Goal: Transaction & Acquisition: Book appointment/travel/reservation

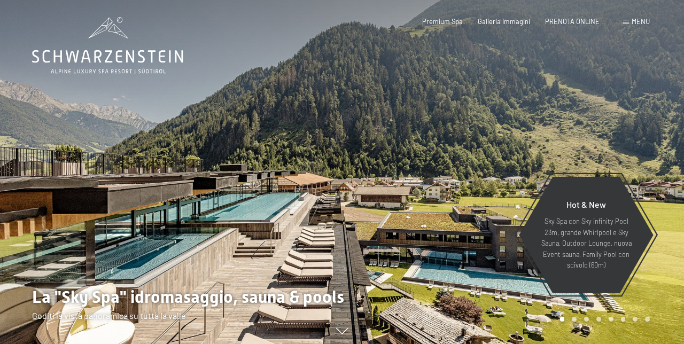
click at [636, 25] on span "Menu" at bounding box center [641, 21] width 18 height 9
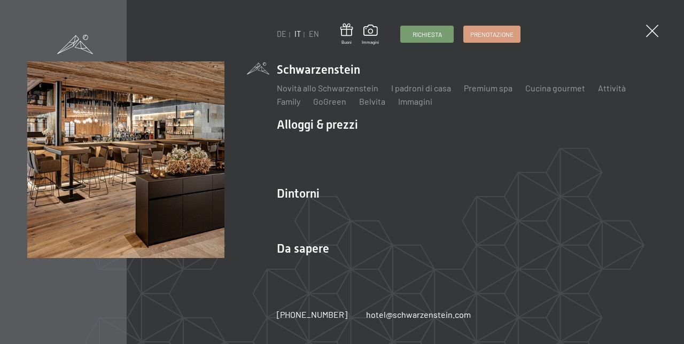
click at [501, 35] on span "Prenotazione" at bounding box center [491, 34] width 43 height 9
click at [488, 35] on span "Prenotazione" at bounding box center [491, 34] width 43 height 9
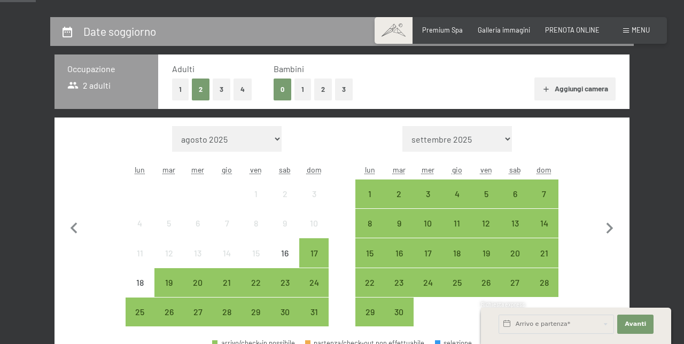
scroll to position [193, 0]
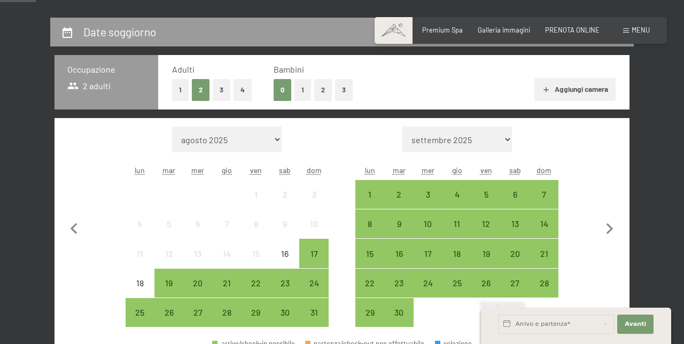
click at [226, 315] on div "28" at bounding box center [227, 321] width 27 height 27
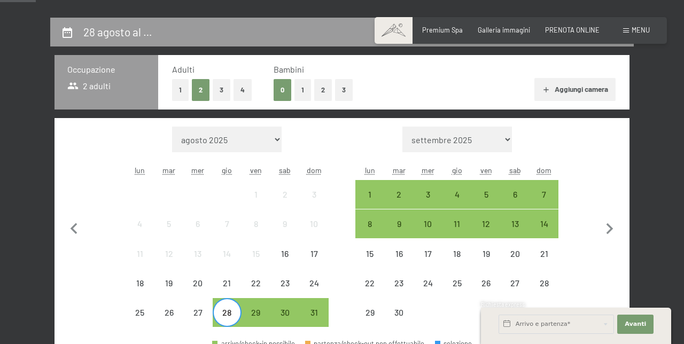
click at [315, 311] on div "31" at bounding box center [313, 321] width 27 height 27
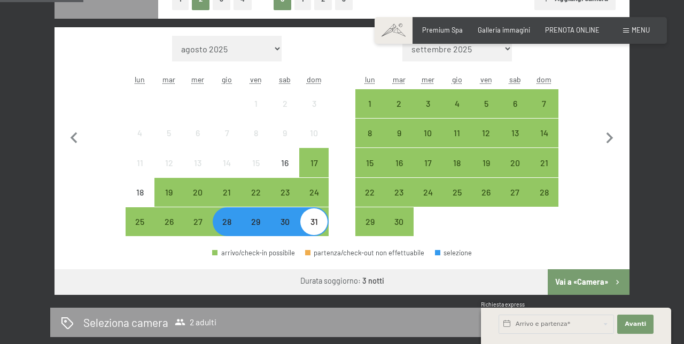
click at [599, 284] on button "Vai a «Camera»" at bounding box center [589, 282] width 82 height 26
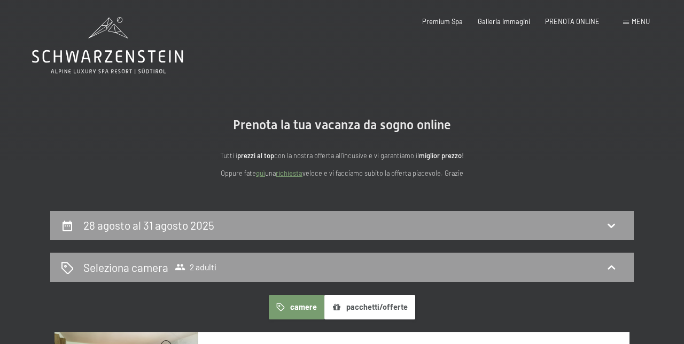
scroll to position [6, 0]
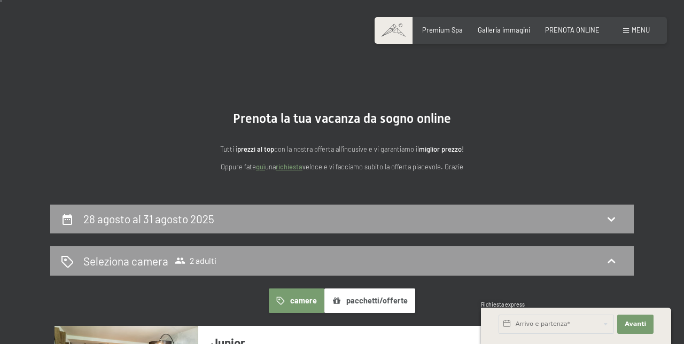
click at [72, 215] on icon at bounding box center [67, 219] width 13 height 13
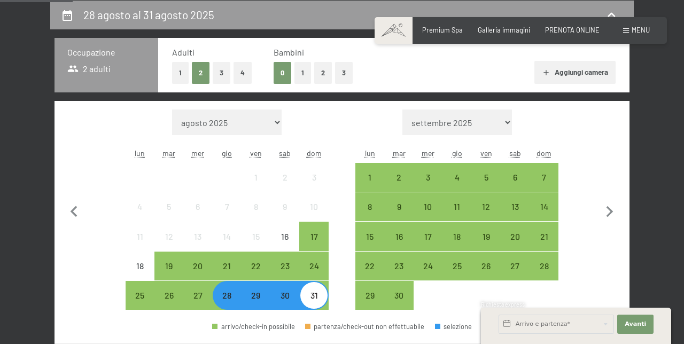
click at [610, 214] on icon "button" at bounding box center [610, 211] width 7 height 11
select select "2025-09-01"
select select "2025-10-01"
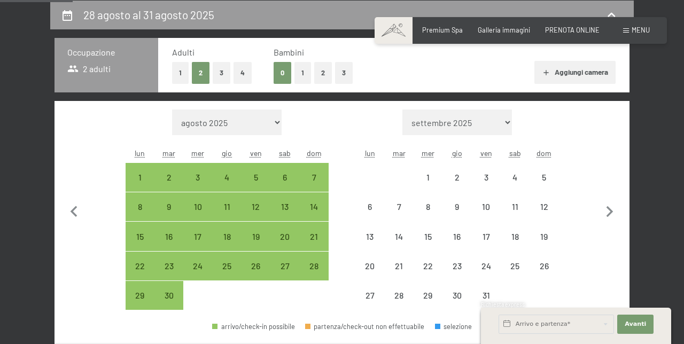
select select "2025-09-01"
select select "2025-10-01"
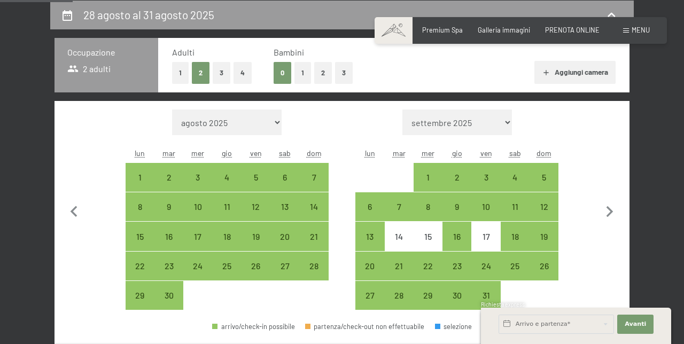
click at [486, 184] on div "3" at bounding box center [485, 186] width 27 height 27
select select "2025-09-01"
select select "2025-10-01"
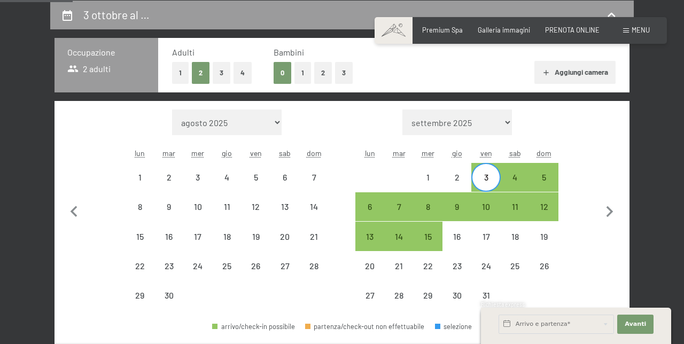
click at [369, 206] on div "6" at bounding box center [370, 216] width 27 height 27
select select "2025-09-01"
select select "2025-10-01"
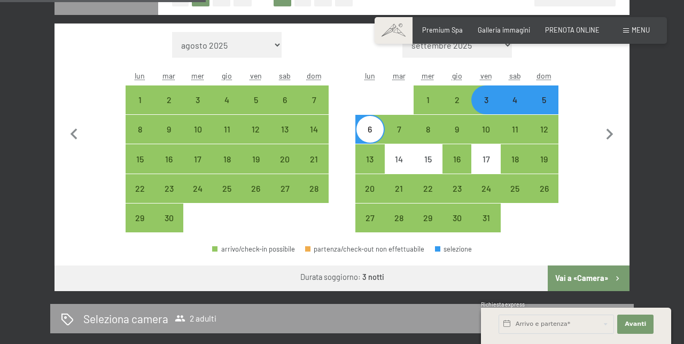
click at [584, 277] on button "Vai a «Camera»" at bounding box center [589, 279] width 82 height 26
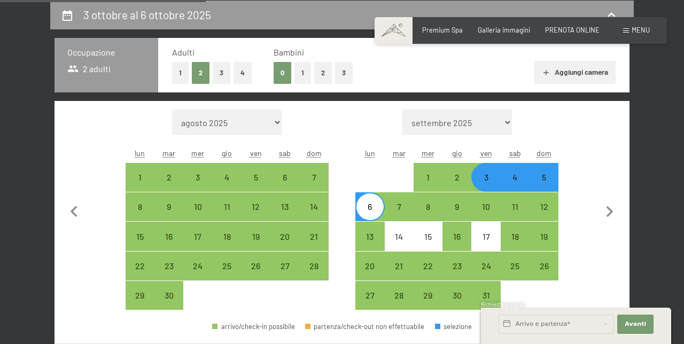
select select "2025-09-01"
select select "2025-10-01"
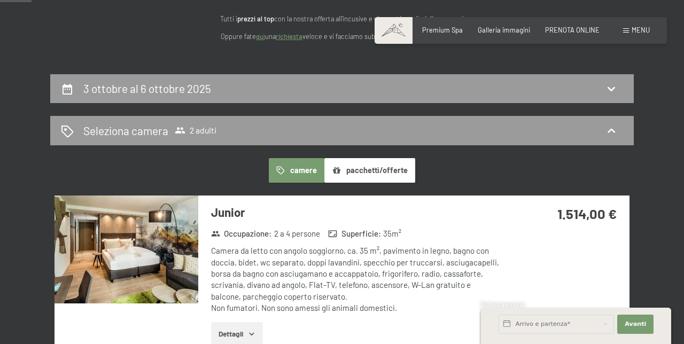
scroll to position [137, 0]
click at [607, 135] on icon at bounding box center [611, 131] width 13 height 13
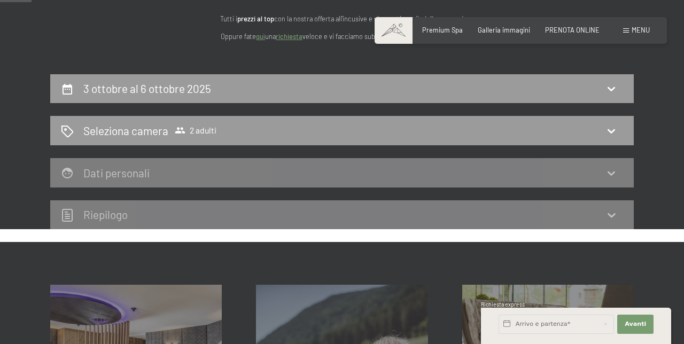
click at [607, 130] on icon at bounding box center [611, 131] width 13 height 13
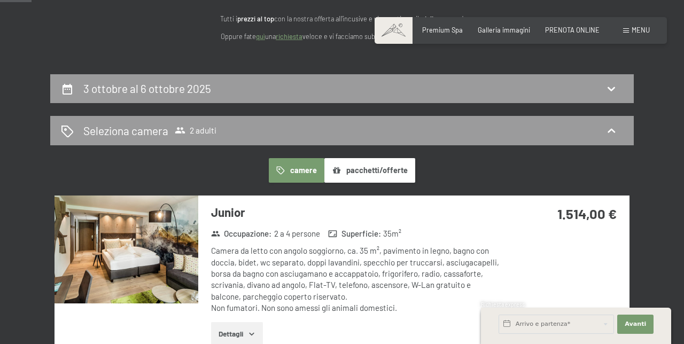
click at [68, 127] on icon at bounding box center [67, 132] width 12 height 12
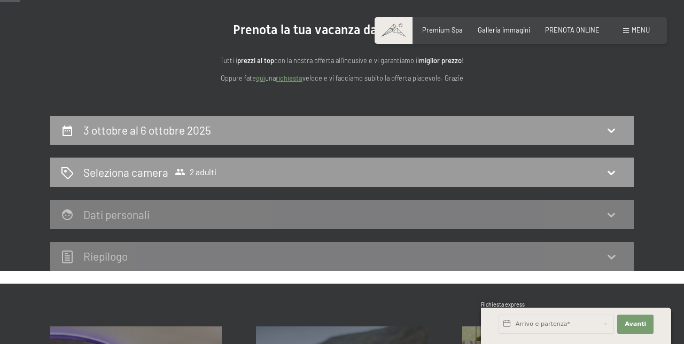
scroll to position [0, 0]
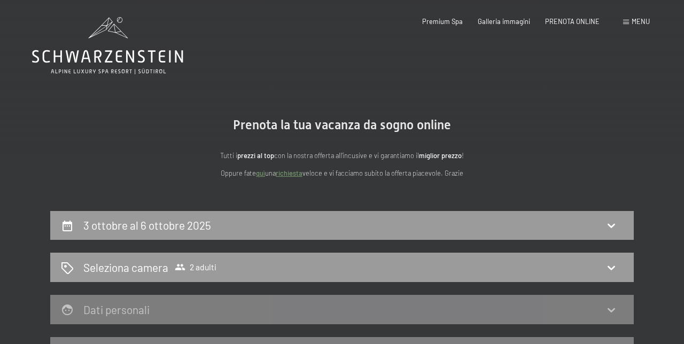
click at [47, 134] on section "Prenota la tua vacanza da sogno online Tutti i prezzi al top con la nostra offe…" at bounding box center [342, 149] width 684 height 126
click at [63, 229] on icon at bounding box center [68, 226] width 10 height 11
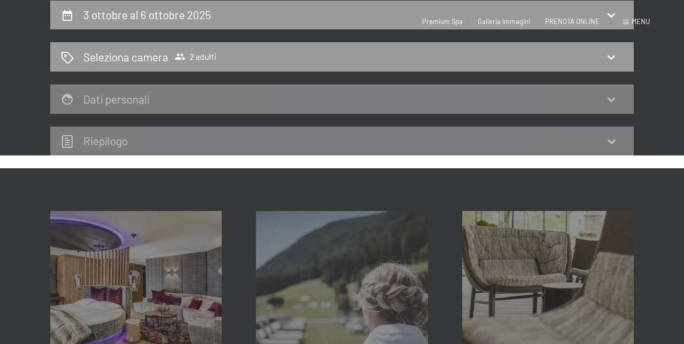
select select "2025-09-01"
select select "2025-10-01"
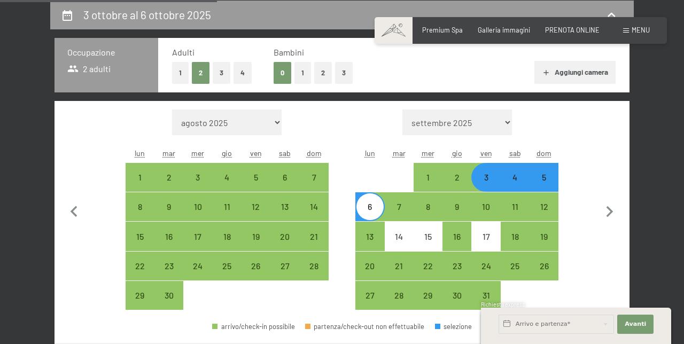
click at [491, 185] on div "3" at bounding box center [485, 186] width 27 height 27
select select "2025-09-01"
select select "2025-10-01"
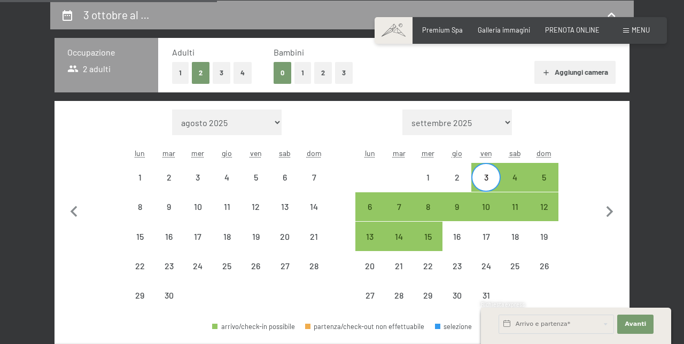
click at [483, 181] on div "3" at bounding box center [485, 186] width 27 height 27
select select "2025-09-01"
select select "2025-10-01"
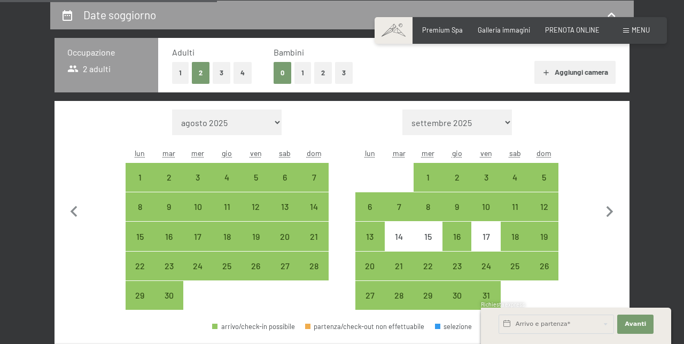
click at [462, 239] on div "16" at bounding box center [457, 246] width 27 height 27
select select "2025-09-01"
select select "2025-10-01"
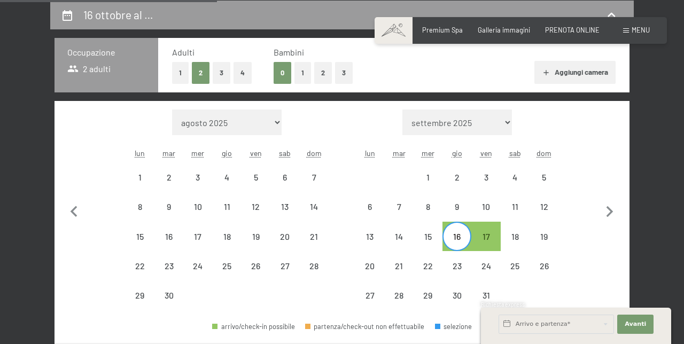
click at [466, 238] on div "16" at bounding box center [457, 246] width 27 height 27
select select "2025-09-01"
select select "2025-10-01"
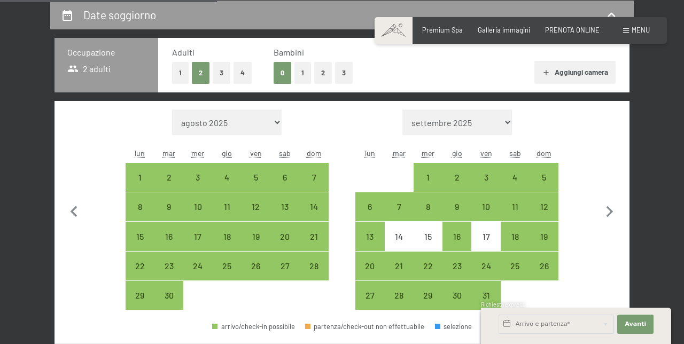
click at [69, 205] on icon "button" at bounding box center [74, 212] width 22 height 22
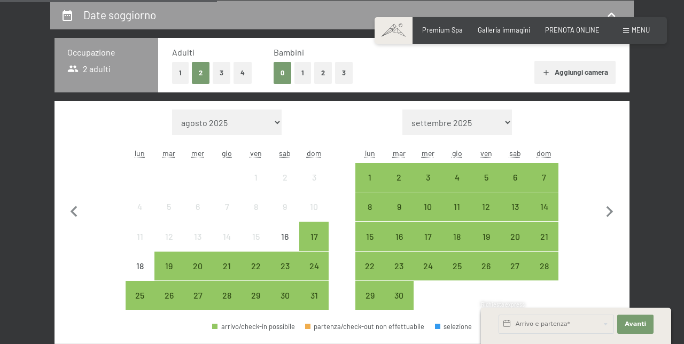
click at [619, 218] on icon "button" at bounding box center [610, 212] width 22 height 22
select select "2025-09-01"
select select "2025-10-01"
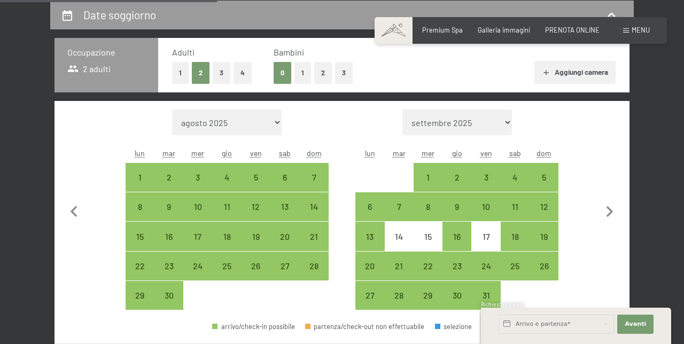
click at [618, 214] on icon "button" at bounding box center [610, 212] width 22 height 22
select select "2025-10-01"
select select "2025-11-01"
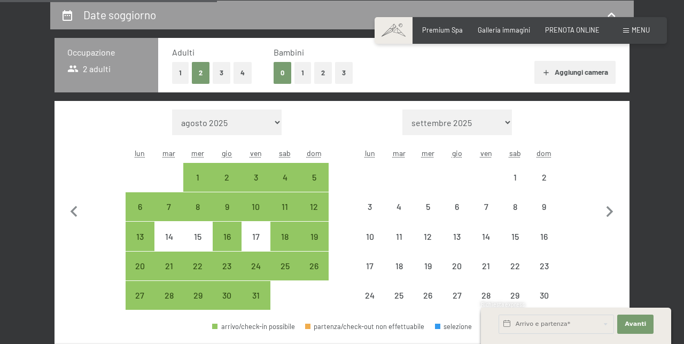
select select "2025-10-01"
select select "2025-11-01"
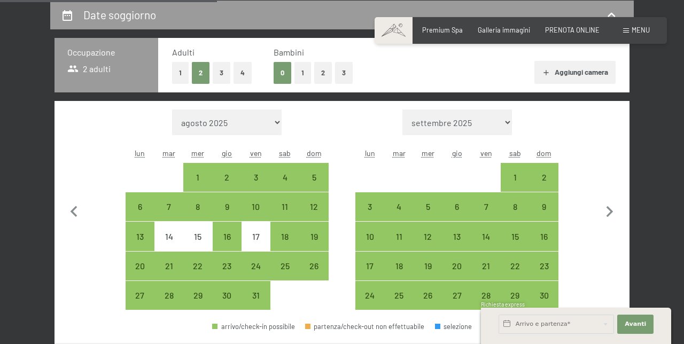
click at [231, 235] on div "16" at bounding box center [227, 246] width 27 height 27
select select "2025-10-01"
select select "2025-11-01"
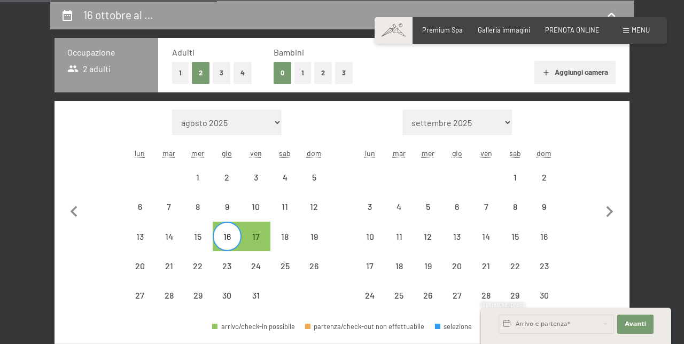
click at [313, 228] on div "19" at bounding box center [313, 236] width 27 height 27
select select "2025-10-01"
select select "2025-11-01"
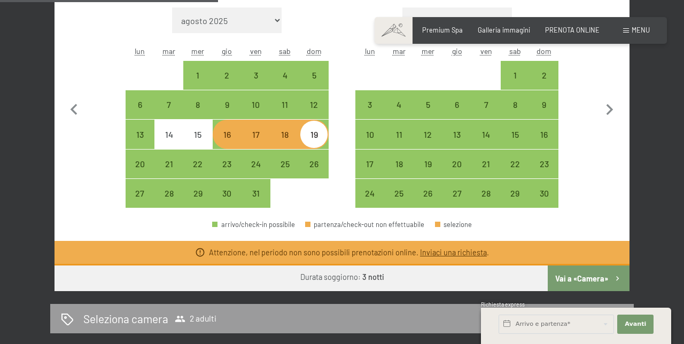
click at [593, 280] on button "Vai a «Camera»" at bounding box center [589, 279] width 82 height 26
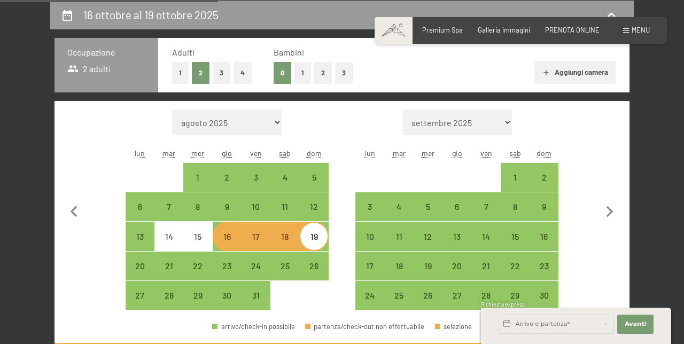
select select "2025-10-01"
select select "2025-11-01"
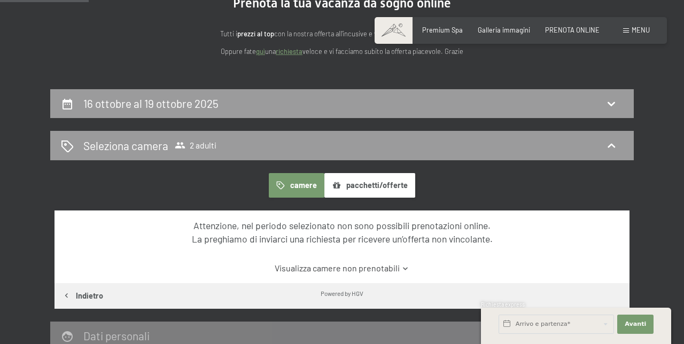
scroll to position [0, 0]
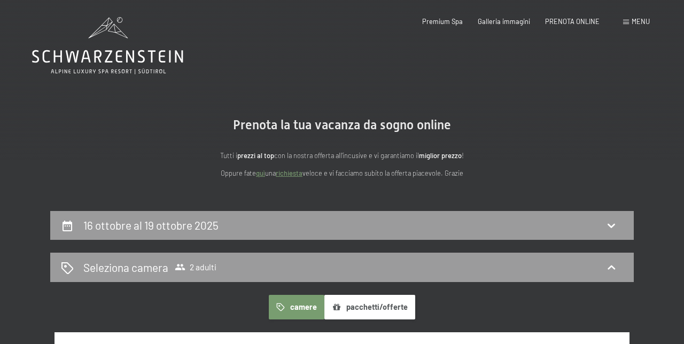
click at [60, 224] on div "16 ottobre al 19 ottobre 2025" at bounding box center [342, 225] width 584 height 29
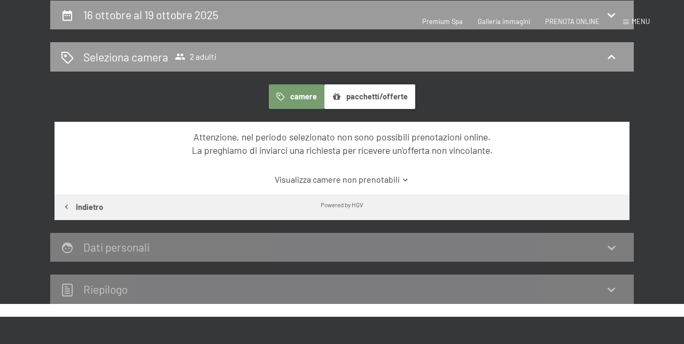
select select "2025-10-01"
select select "2025-11-01"
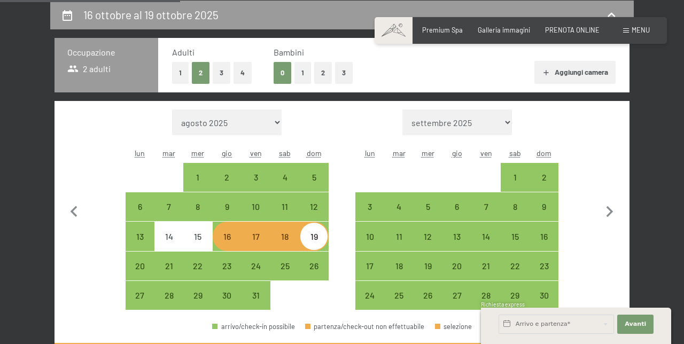
click at [227, 237] on div "16" at bounding box center [227, 246] width 27 height 27
select select "2025-10-01"
select select "2025-11-01"
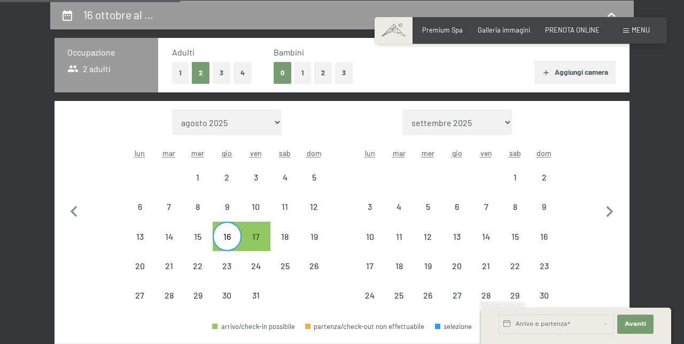
click at [228, 236] on div "16" at bounding box center [227, 246] width 27 height 27
select select "2025-10-01"
select select "2025-11-01"
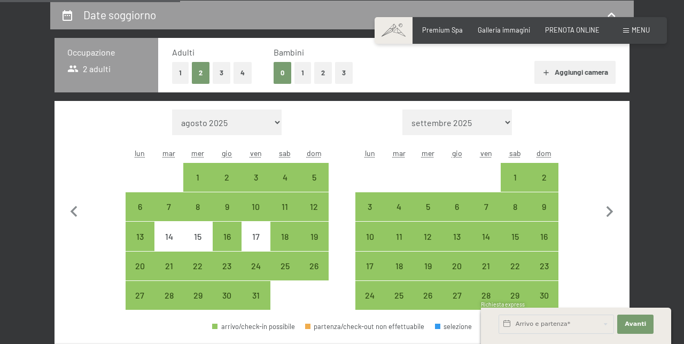
click at [226, 234] on div "16" at bounding box center [227, 246] width 27 height 27
select select "2025-10-01"
select select "2025-11-01"
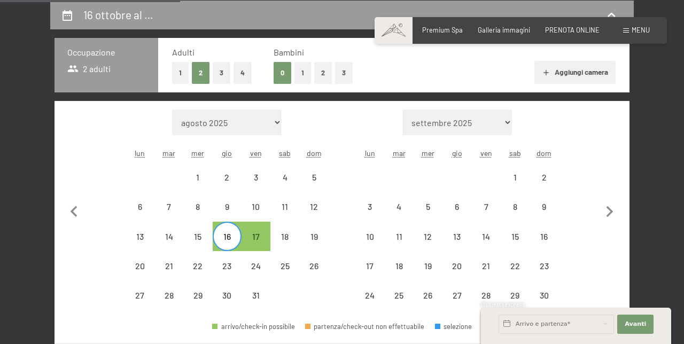
click at [73, 201] on icon "button" at bounding box center [74, 212] width 22 height 22
select select "2025-09-01"
select select "2025-10-01"
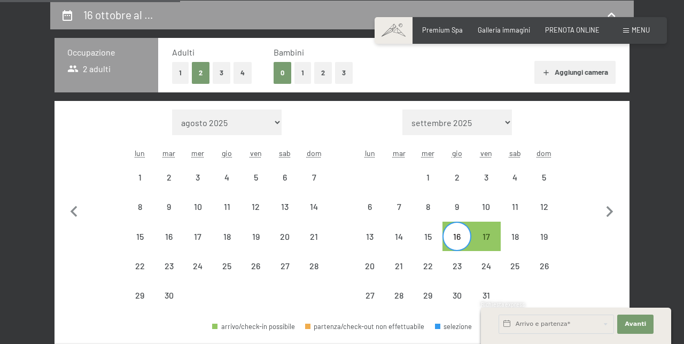
click at [73, 207] on icon "button" at bounding box center [74, 212] width 22 height 22
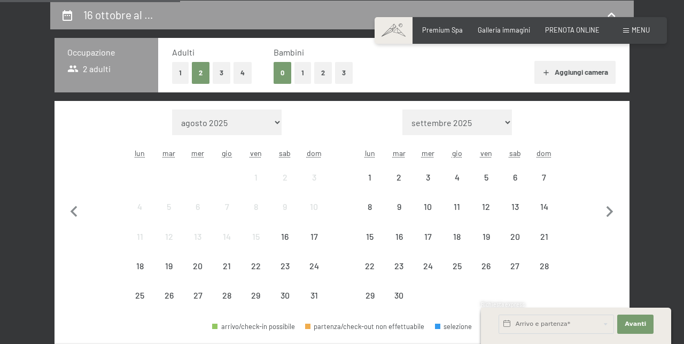
click at [613, 211] on icon "button" at bounding box center [610, 211] width 7 height 11
select select "2025-09-01"
select select "2025-10-01"
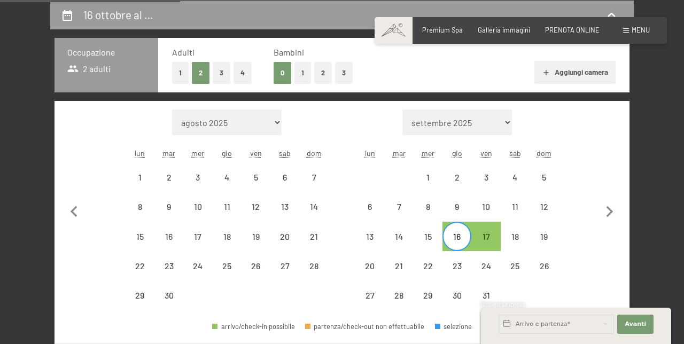
click at [611, 211] on icon "button" at bounding box center [610, 211] width 7 height 11
select select "2025-10-01"
select select "2025-11-01"
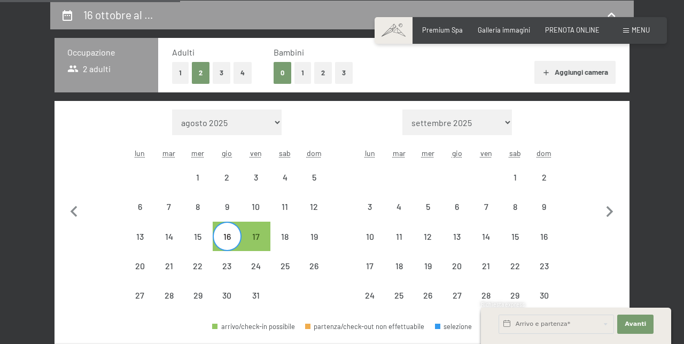
click at [227, 235] on div "16" at bounding box center [227, 246] width 27 height 27
select select "2025-10-01"
select select "2025-11-01"
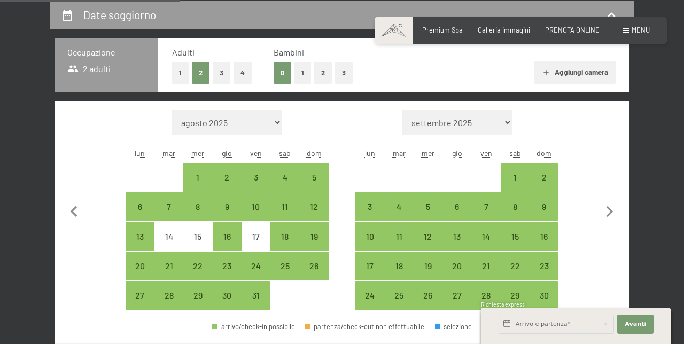
click at [67, 204] on icon "button" at bounding box center [74, 212] width 22 height 22
select select "2025-09-01"
select select "2025-10-01"
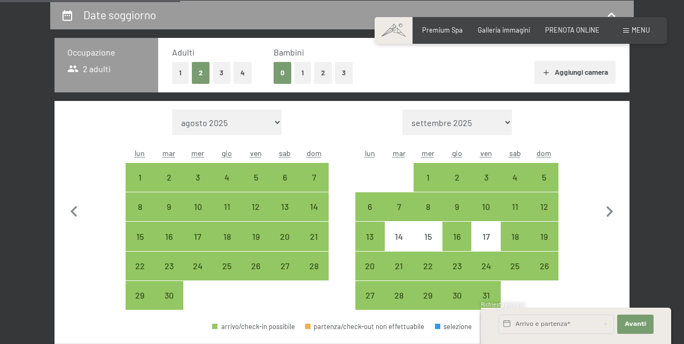
click at [81, 206] on icon "button" at bounding box center [74, 212] width 22 height 22
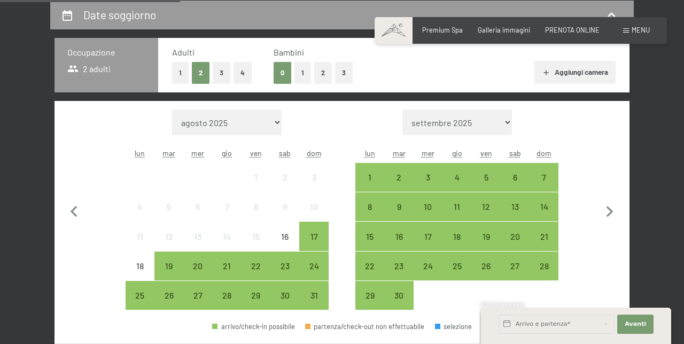
click at [618, 220] on icon "button" at bounding box center [610, 212] width 22 height 22
select select "2025-09-01"
select select "2025-10-01"
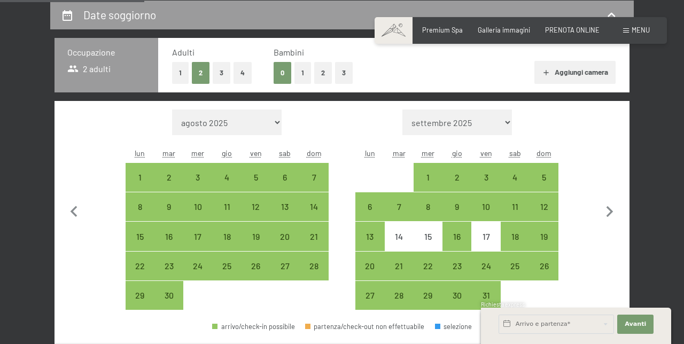
scroll to position [217, 0]
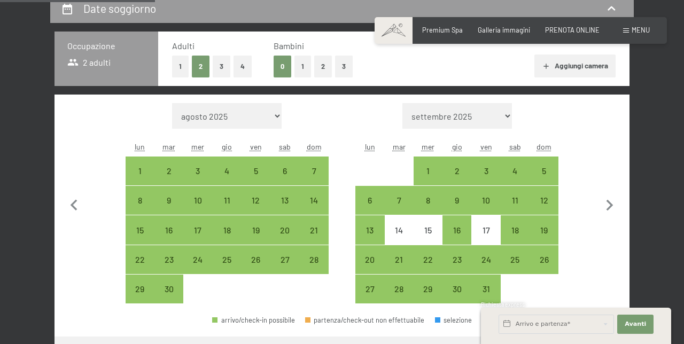
click at [491, 290] on div "31" at bounding box center [485, 298] width 27 height 27
select select "2025-09-01"
select select "2025-10-01"
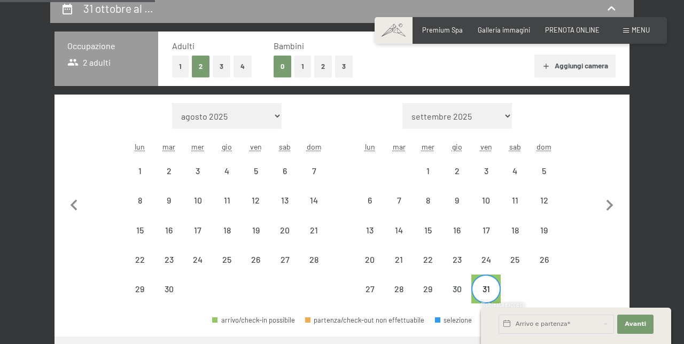
click at [620, 206] on icon "button" at bounding box center [610, 206] width 22 height 22
select select "2025-10-01"
select select "2025-11-01"
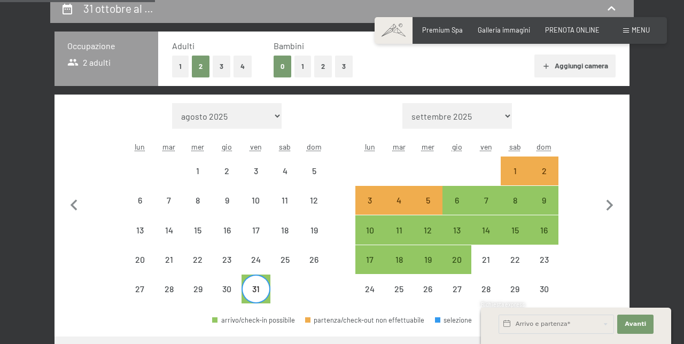
click at [459, 204] on div "6" at bounding box center [457, 209] width 27 height 27
select select "2025-10-01"
select select "2025-11-01"
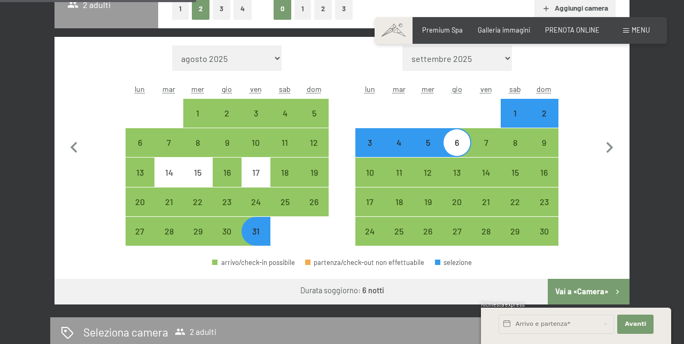
click at [592, 290] on button "Vai a «Camera»" at bounding box center [589, 292] width 82 height 26
select select "2025-10-01"
select select "2025-11-01"
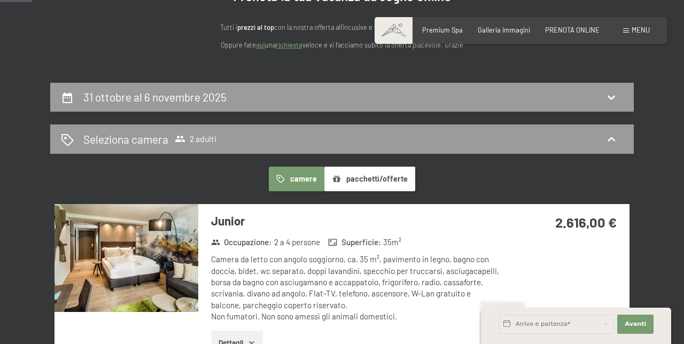
scroll to position [127, 0]
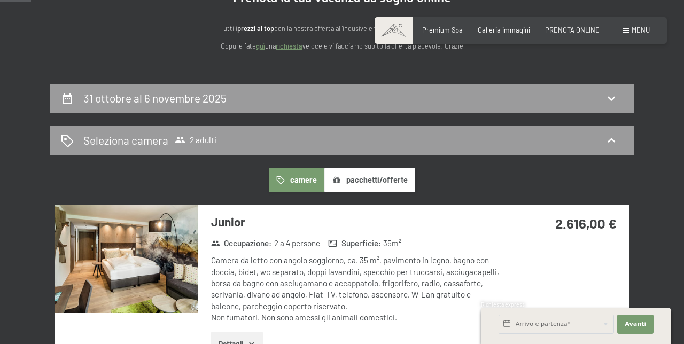
click at [65, 100] on icon at bounding box center [67, 98] width 13 height 13
select select "2025-10-01"
select select "2025-11-01"
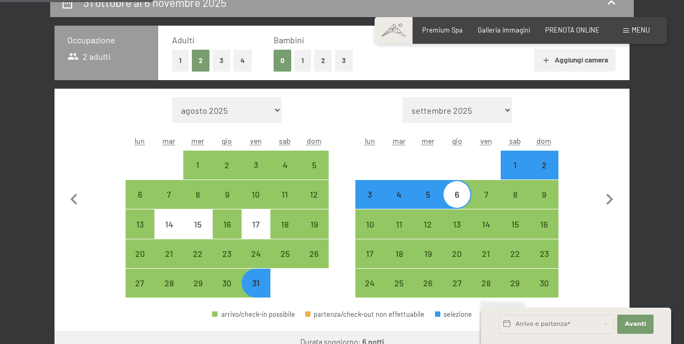
scroll to position [224, 0]
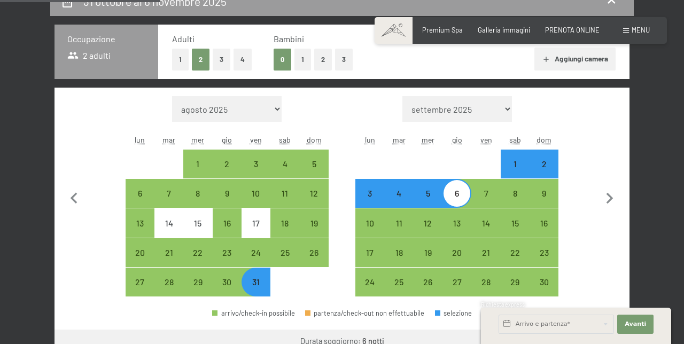
click at [254, 281] on div "31" at bounding box center [256, 291] width 27 height 27
select select "2025-10-01"
select select "2025-11-01"
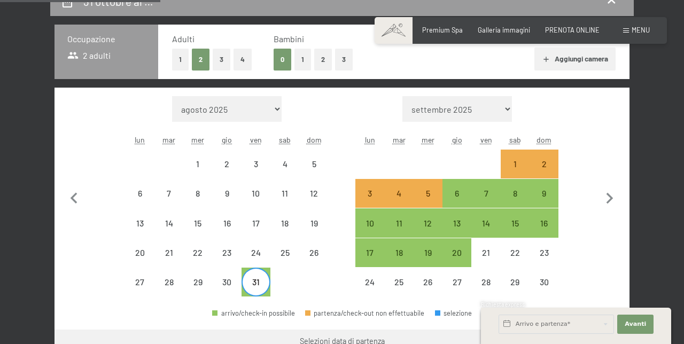
click at [250, 278] on div "31" at bounding box center [256, 291] width 27 height 27
select select "2025-10-01"
select select "2025-11-01"
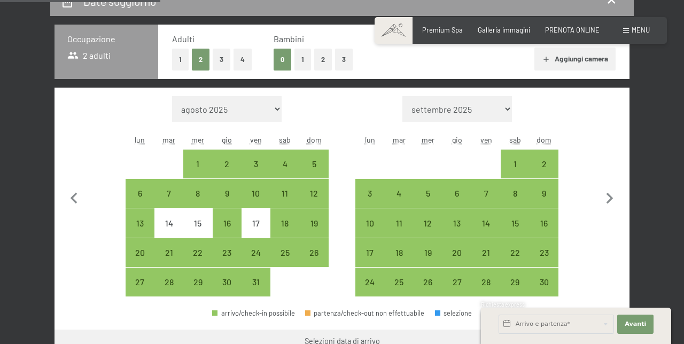
click at [508, 167] on div "1" at bounding box center [515, 173] width 27 height 27
select select "2025-10-01"
select select "2025-11-01"
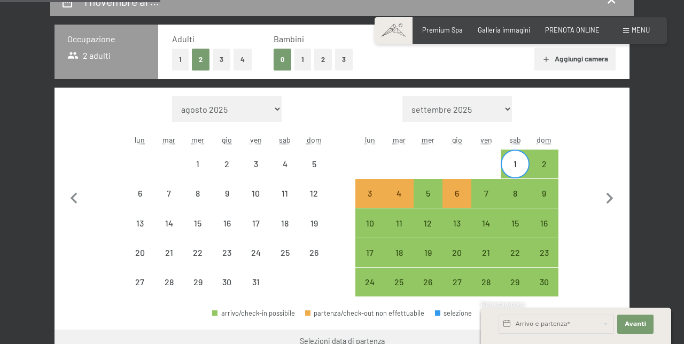
click at [431, 201] on div "5" at bounding box center [428, 202] width 27 height 27
select select "2025-10-01"
select select "2025-11-01"
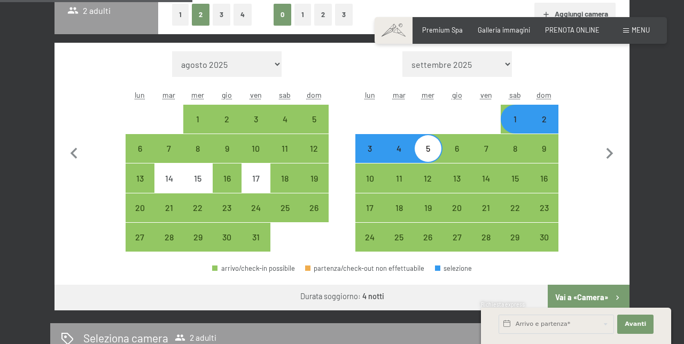
click at [588, 297] on button "Vai a «Camera»" at bounding box center [589, 298] width 82 height 26
select select "2025-10-01"
select select "2025-11-01"
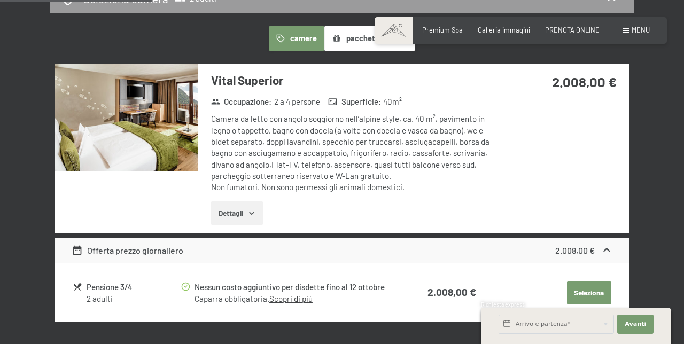
scroll to position [211, 0]
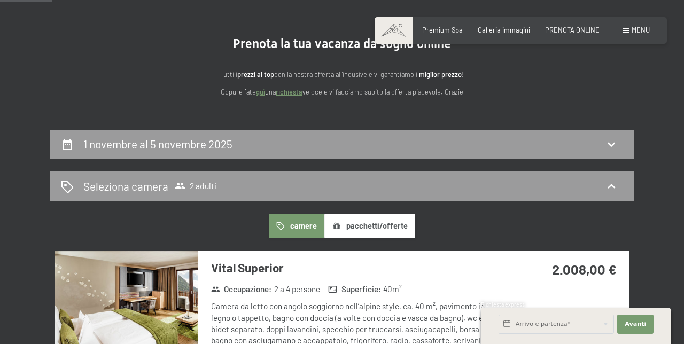
click at [61, 148] on icon at bounding box center [67, 144] width 13 height 13
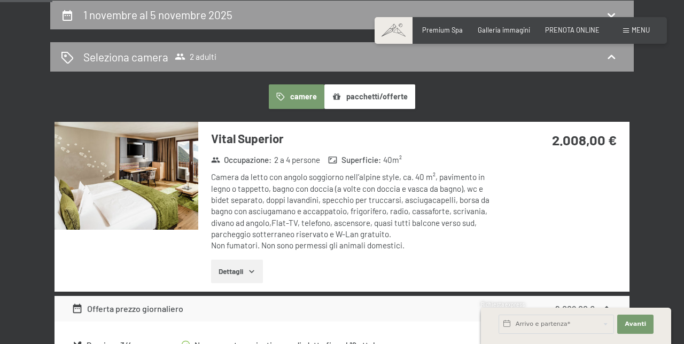
select select "2025-10-01"
select select "2025-11-01"
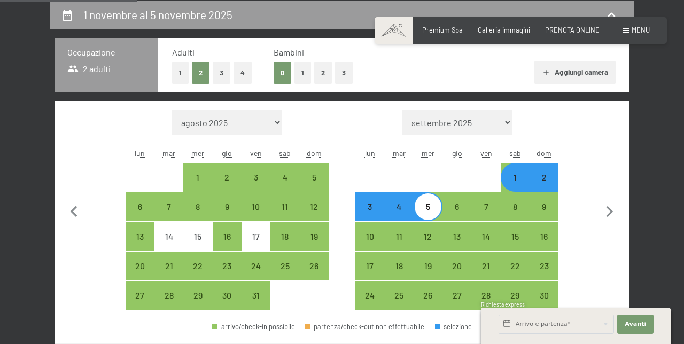
click at [61, 138] on div "Mese/anno agosto 2025 settembre 2025 ottobre 2025 novembre 2025 dicembre 2025 g…" at bounding box center [342, 210] width 575 height 218
click at [519, 179] on div "1" at bounding box center [515, 186] width 27 height 27
select select "2025-10-01"
select select "2025-11-01"
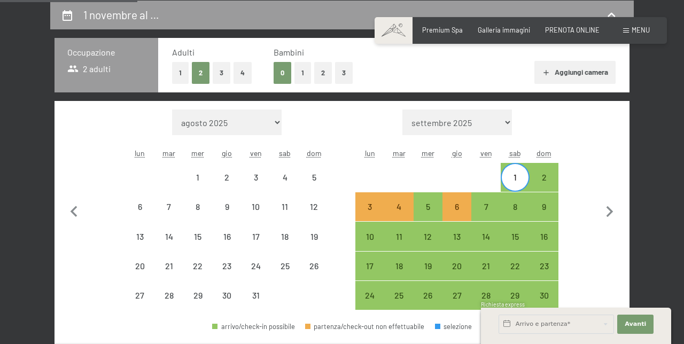
click at [512, 182] on div "1" at bounding box center [515, 186] width 27 height 27
select select "2025-10-01"
select select "2025-11-01"
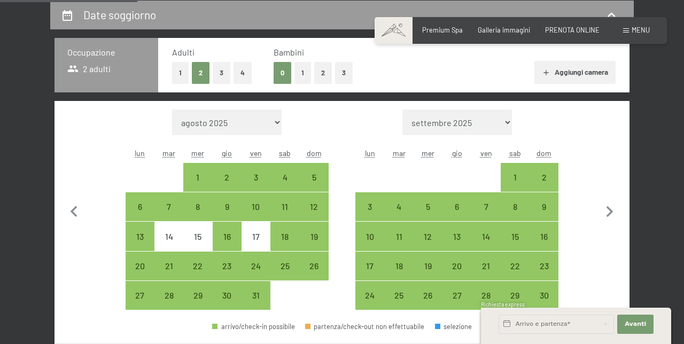
scroll to position [199, 0]
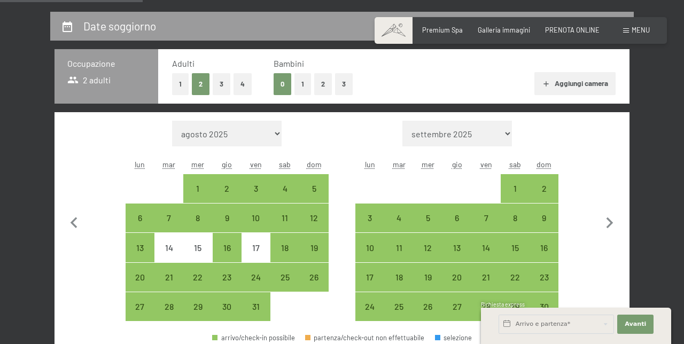
click at [230, 249] on div "16" at bounding box center [227, 257] width 27 height 27
select select "2025-10-01"
select select "2025-11-01"
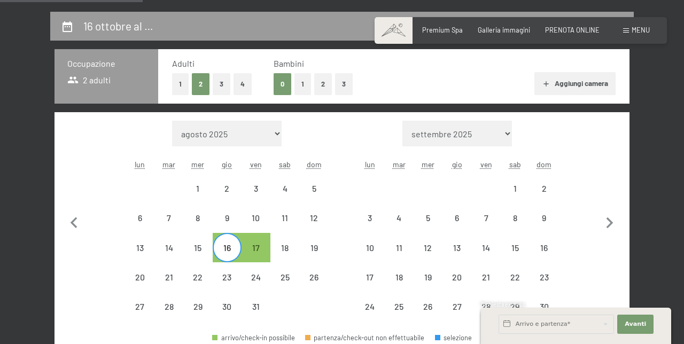
click at [258, 245] on div "17" at bounding box center [256, 257] width 27 height 27
select select "2025-10-01"
select select "2025-11-01"
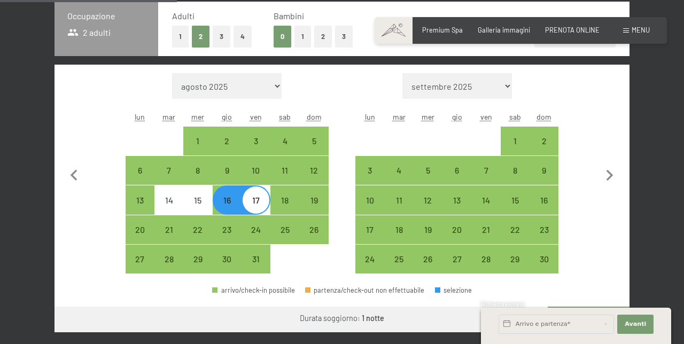
click at [594, 322] on button "Vai a «Camera»" at bounding box center [589, 320] width 82 height 26
select select "2025-10-01"
select select "2025-11-01"
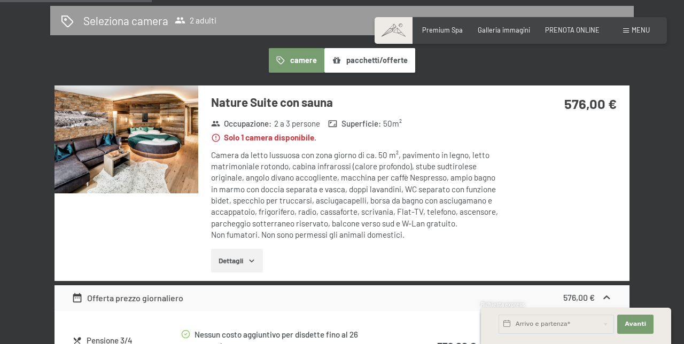
scroll to position [211, 0]
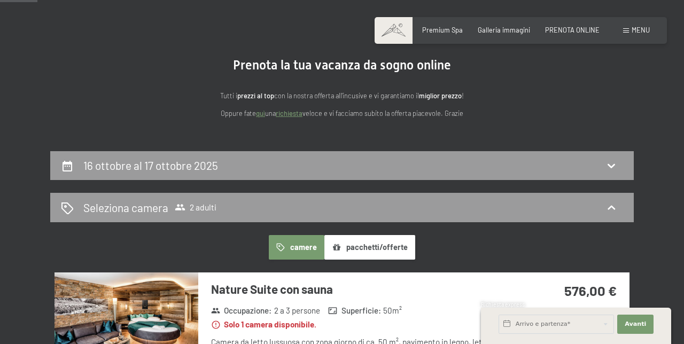
click at [63, 174] on div "16 ottobre al 17 ottobre 2025" at bounding box center [342, 165] width 584 height 29
select select "2025-10-01"
select select "2025-11-01"
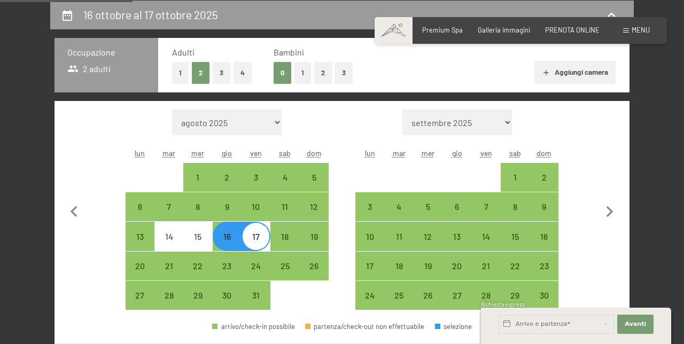
click at [77, 213] on icon "button" at bounding box center [74, 212] width 22 height 22
select select "2025-09-01"
select select "2025-10-01"
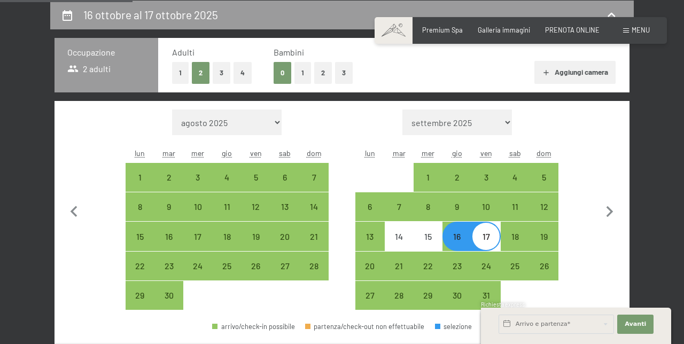
click at [614, 213] on icon "button" at bounding box center [610, 212] width 22 height 22
select select "2025-10-01"
select select "2025-11-01"
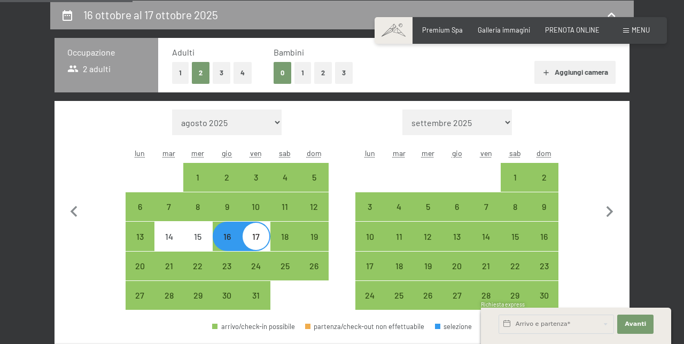
click at [223, 237] on div "16" at bounding box center [227, 246] width 27 height 27
select select "2025-10-01"
select select "2025-11-01"
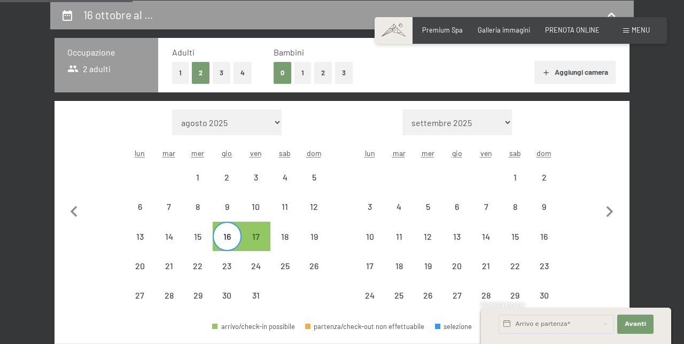
click at [227, 233] on div "16" at bounding box center [227, 246] width 27 height 27
select select "2025-10-01"
select select "2025-11-01"
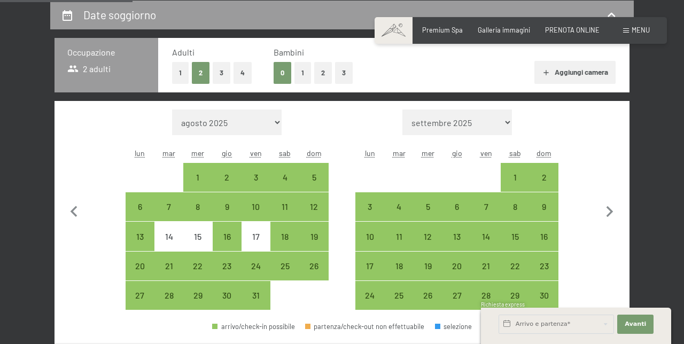
select select "2025-10-01"
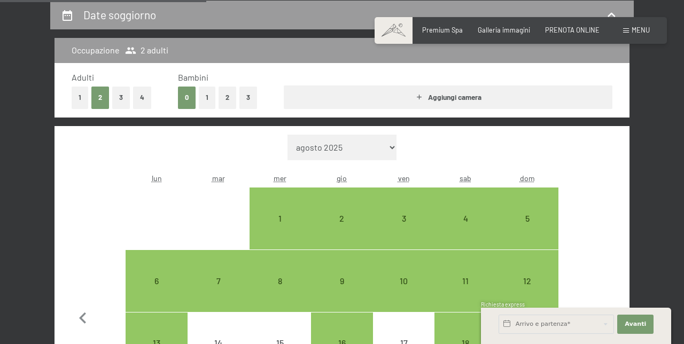
scroll to position [235, 0]
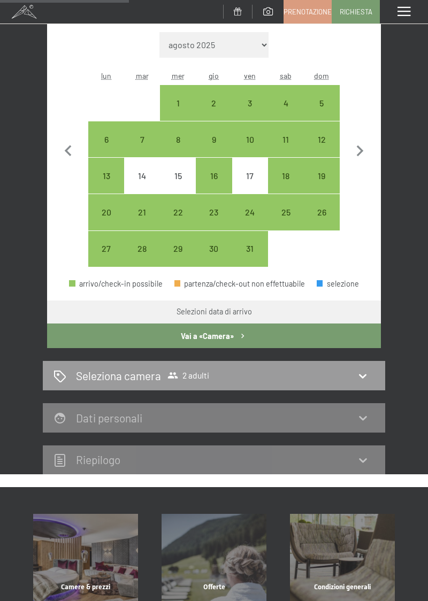
select select "2025-11-01"
select select "2025-10-01"
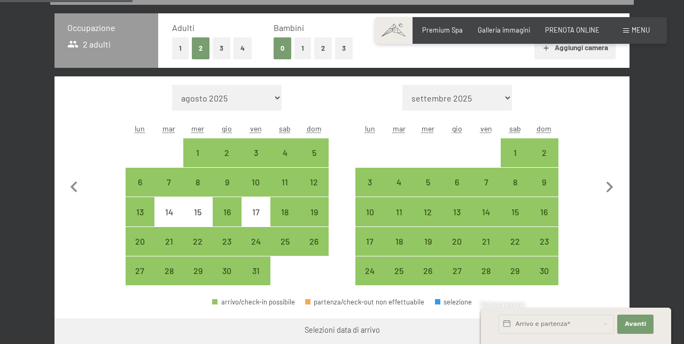
scroll to position [221, 0]
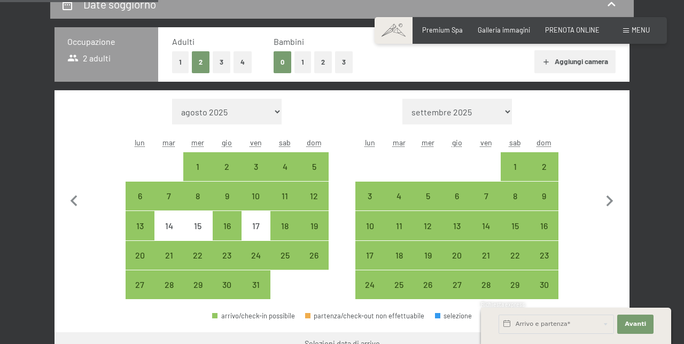
click at [259, 167] on div "3" at bounding box center [256, 175] width 27 height 27
select select "2025-10-01"
select select "2025-11-01"
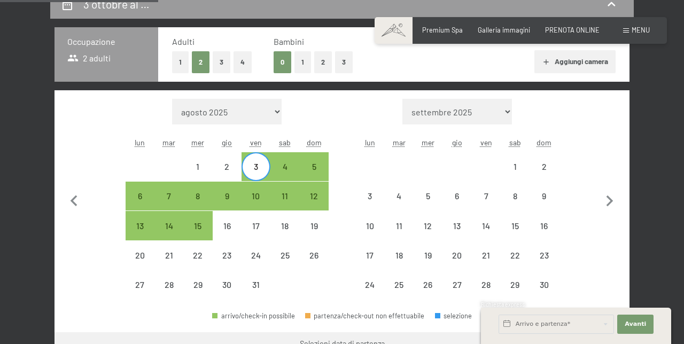
click at [135, 200] on div "6" at bounding box center [140, 205] width 27 height 27
select select "2025-10-01"
select select "2025-11-01"
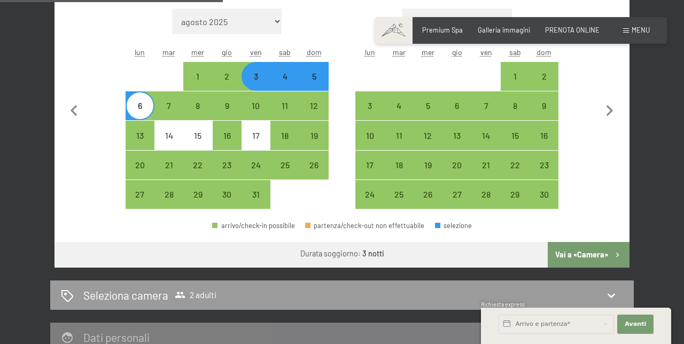
click at [597, 258] on button "Vai a «Camera»" at bounding box center [589, 255] width 82 height 26
select select "2025-10-01"
select select "2025-11-01"
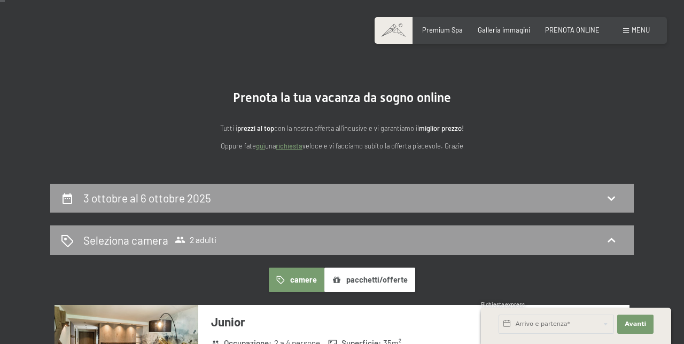
scroll to position [0, 0]
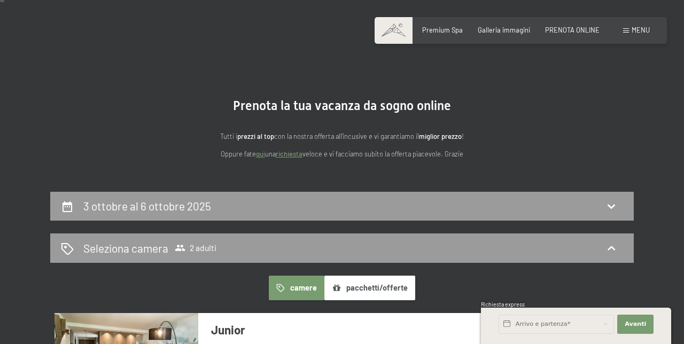
click at [66, 207] on icon at bounding box center [67, 206] width 13 height 13
select select "2025-10-01"
select select "2025-11-01"
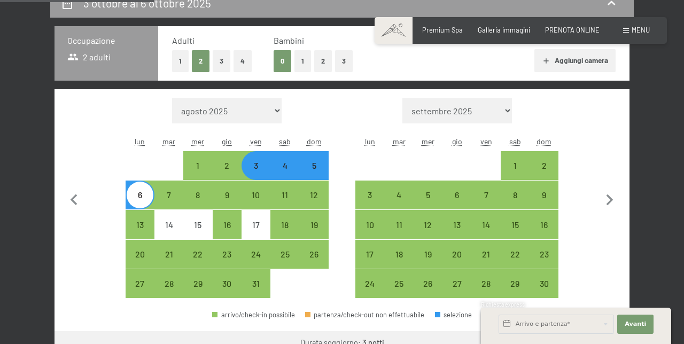
scroll to position [233, 0]
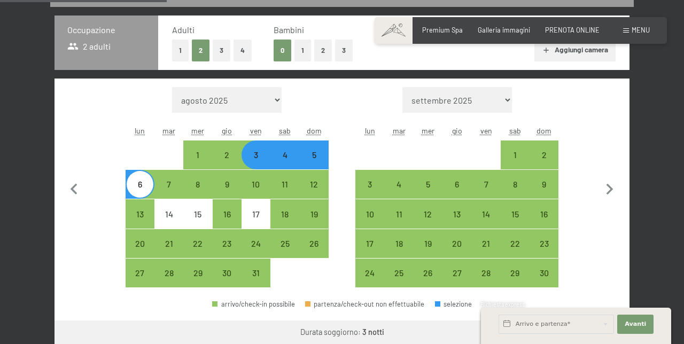
click at [254, 159] on div "3" at bounding box center [256, 164] width 27 height 27
select select "2025-10-01"
select select "2025-11-01"
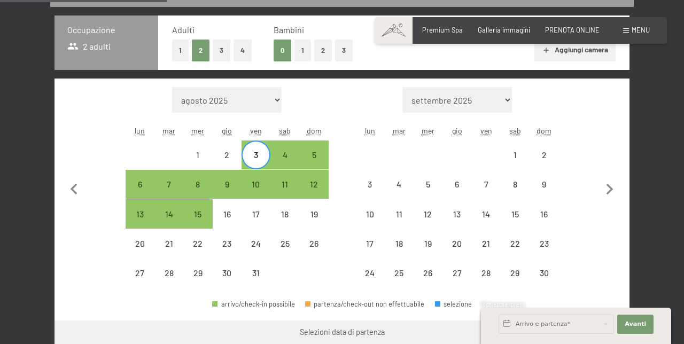
click at [65, 186] on icon "button" at bounding box center [74, 190] width 22 height 22
select select "2025-09-01"
select select "2025-10-01"
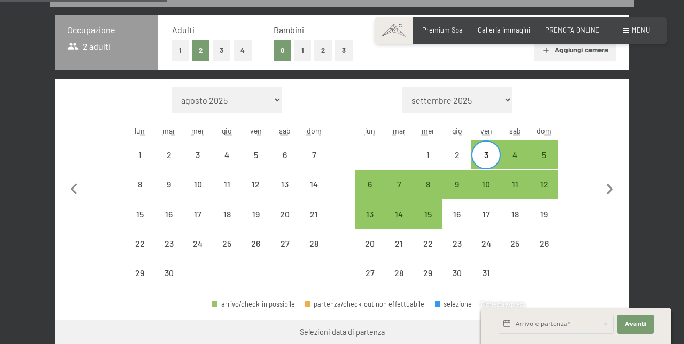
click at [490, 157] on div "3" at bounding box center [485, 164] width 27 height 27
select select "2025-09-01"
select select "2025-10-01"
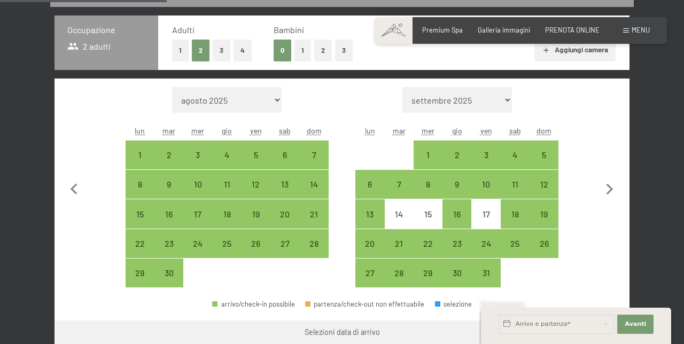
click at [487, 189] on div "10" at bounding box center [485, 193] width 27 height 27
select select "2025-09-01"
select select "2025-10-01"
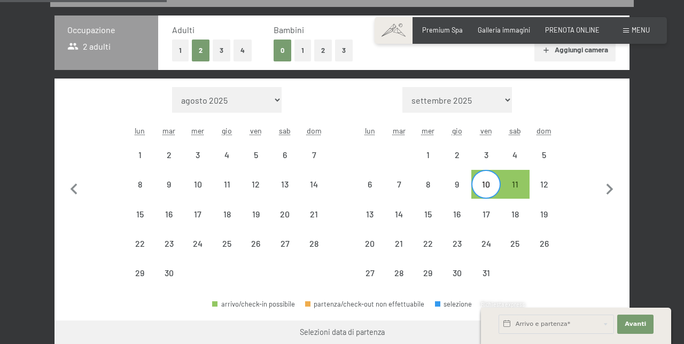
click at [484, 192] on div "10" at bounding box center [485, 193] width 27 height 27
select select "2025-09-01"
select select "2025-10-01"
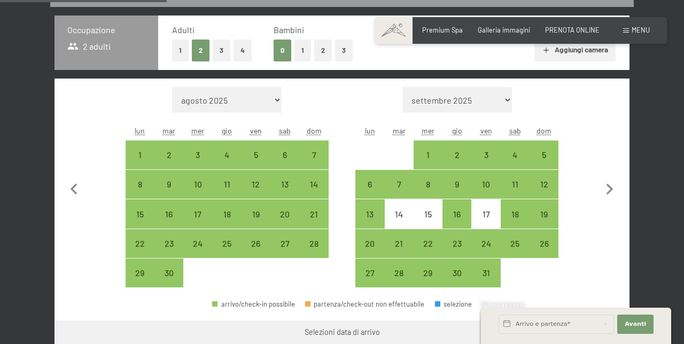
click at [487, 187] on div "10" at bounding box center [485, 193] width 27 height 27
select select "2025-09-01"
select select "2025-10-01"
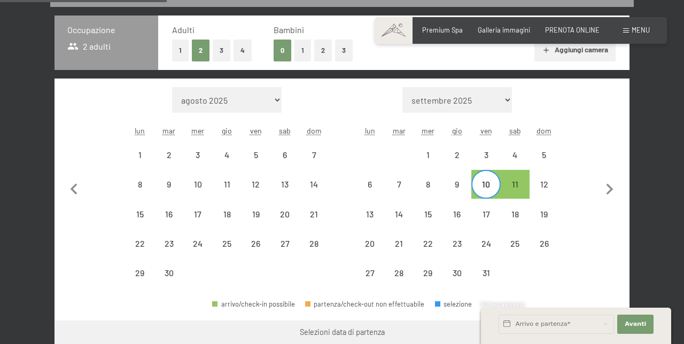
click at [486, 191] on div "10" at bounding box center [485, 193] width 27 height 27
select select "2025-09-01"
select select "2025-10-01"
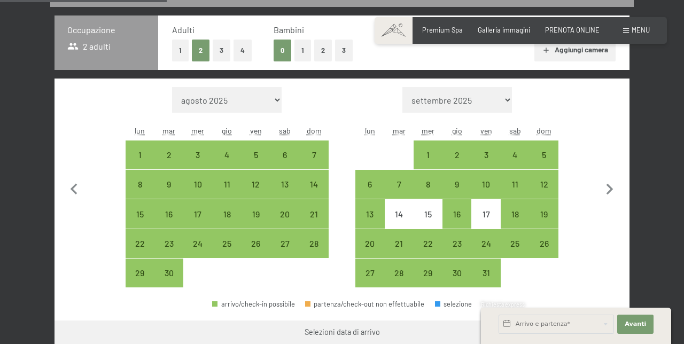
click at [456, 189] on div "9" at bounding box center [457, 193] width 27 height 27
select select "2025-09-01"
select select "2025-10-01"
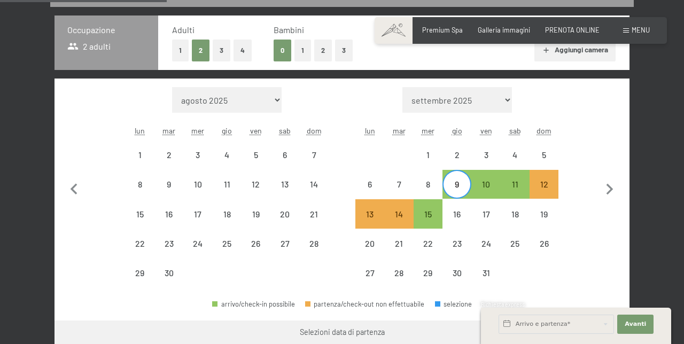
click at [463, 188] on div "9" at bounding box center [457, 193] width 27 height 27
select select "2025-09-01"
select select "2025-10-01"
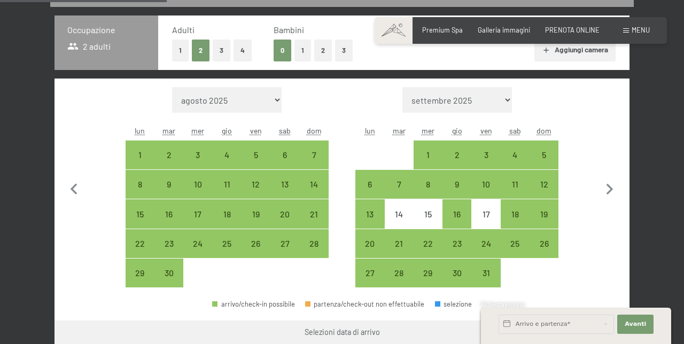
click at [488, 160] on div "3" at bounding box center [485, 164] width 27 height 27
select select "2025-09-01"
select select "2025-10-01"
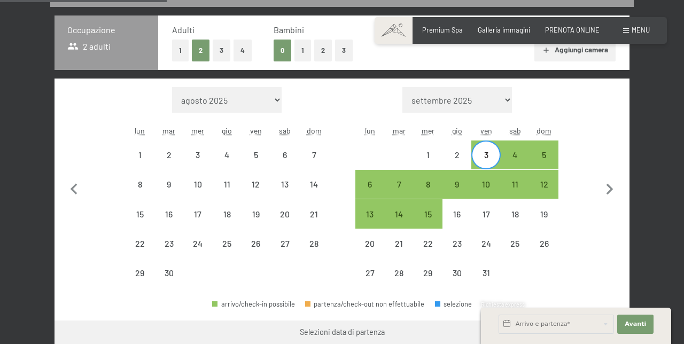
click at [376, 192] on div "6" at bounding box center [370, 193] width 27 height 27
select select "2025-09-01"
select select "2025-10-01"
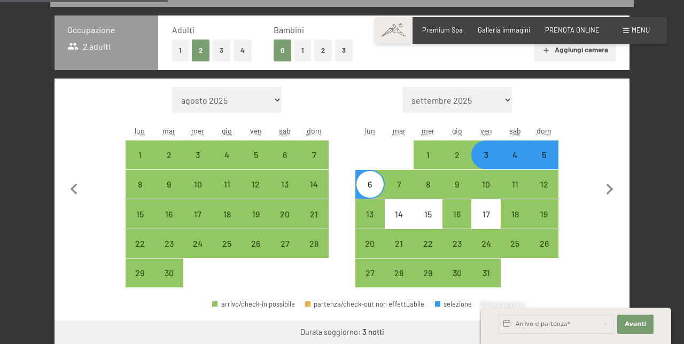
scroll to position [235, 0]
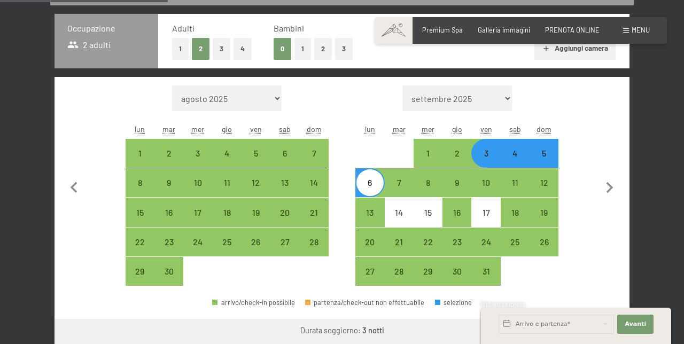
click at [582, 332] on button "Vai a «Camera»" at bounding box center [589, 332] width 82 height 26
select select "2025-09-01"
select select "2025-10-01"
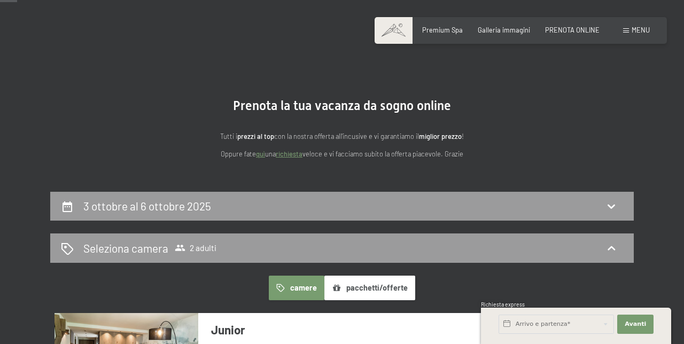
scroll to position [0, 0]
